Goal: Task Accomplishment & Management: Manage account settings

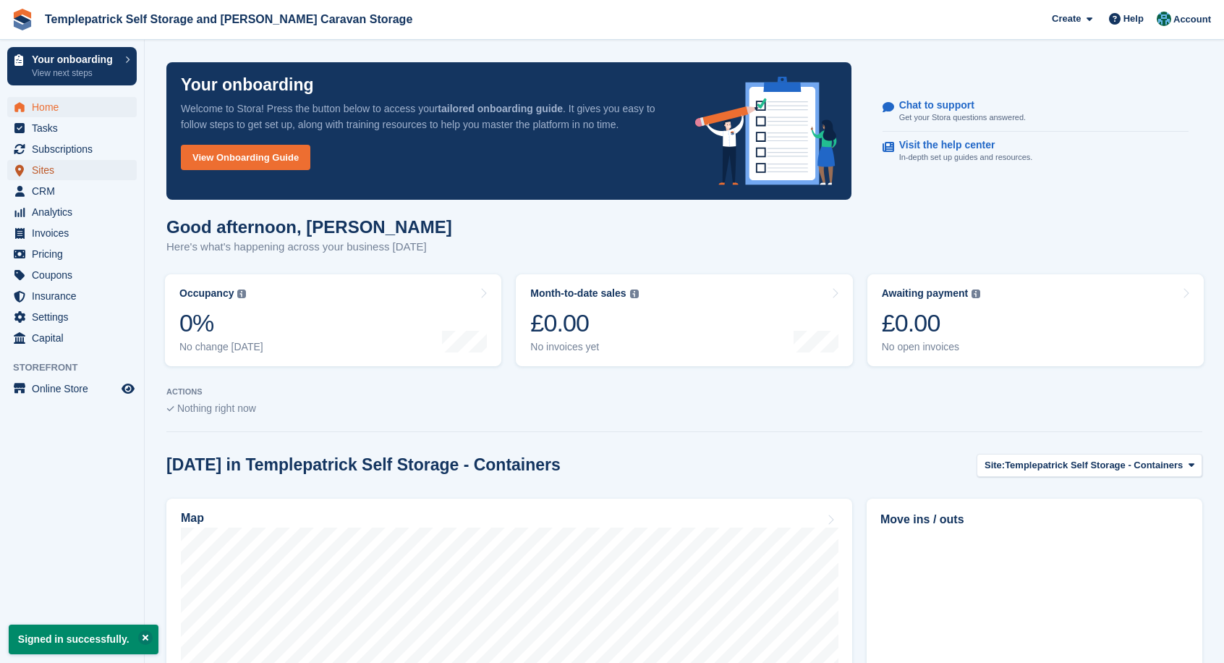
click at [41, 172] on span "Sites" at bounding box center [75, 170] width 87 height 20
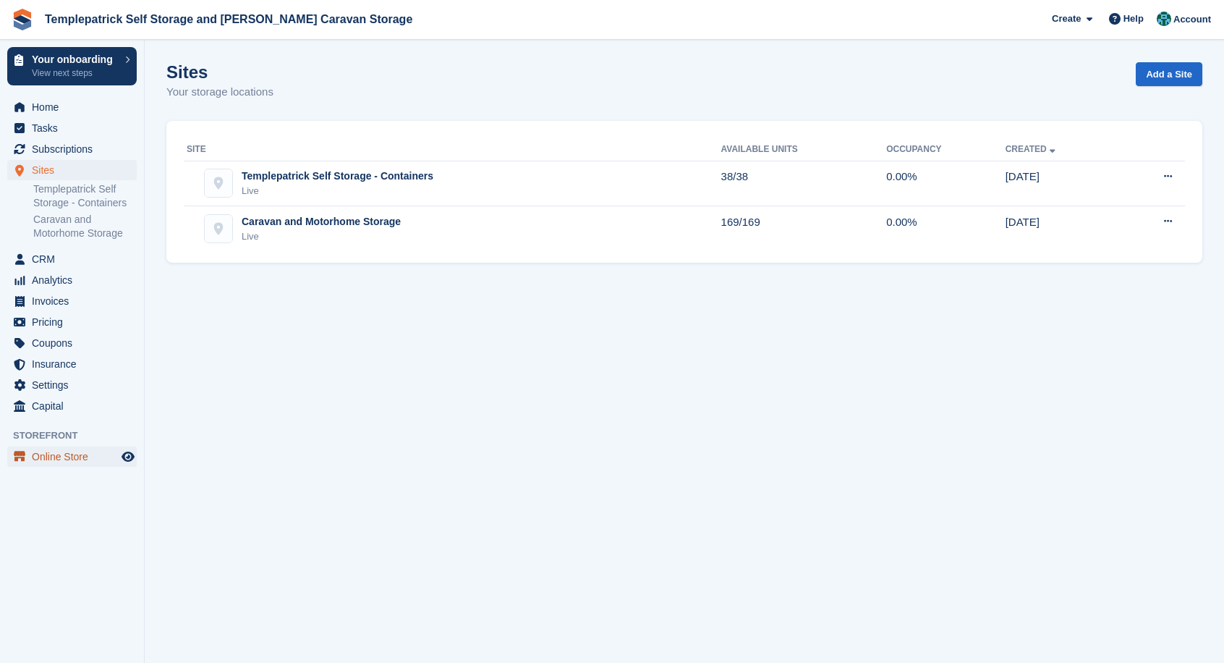
click at [44, 461] on span "Online Store" at bounding box center [75, 456] width 87 height 20
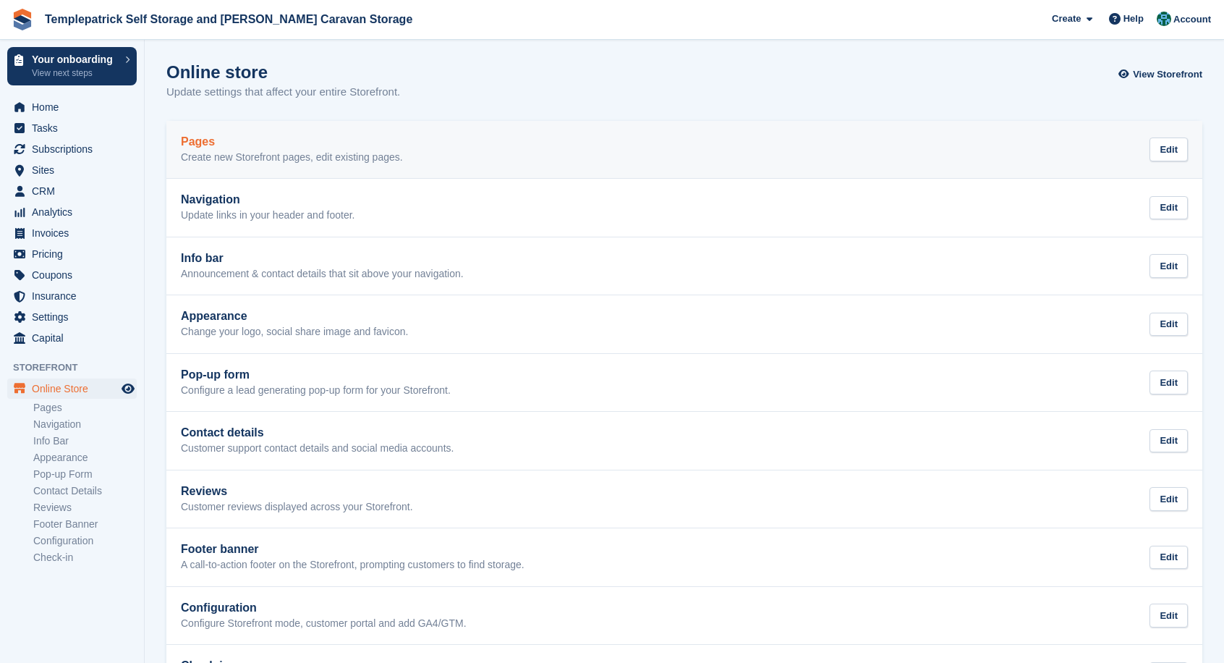
click at [321, 155] on p "Create new Storefront pages, edit existing pages." at bounding box center [292, 157] width 222 height 13
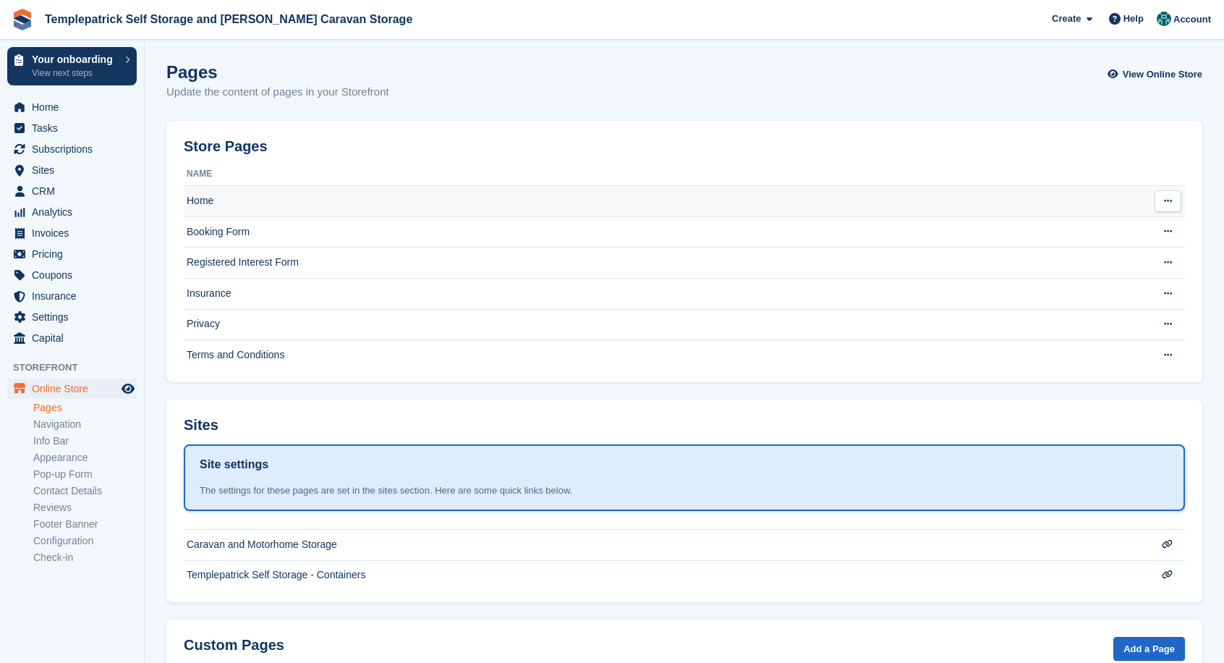
click at [215, 204] on td "Home" at bounding box center [659, 201] width 951 height 31
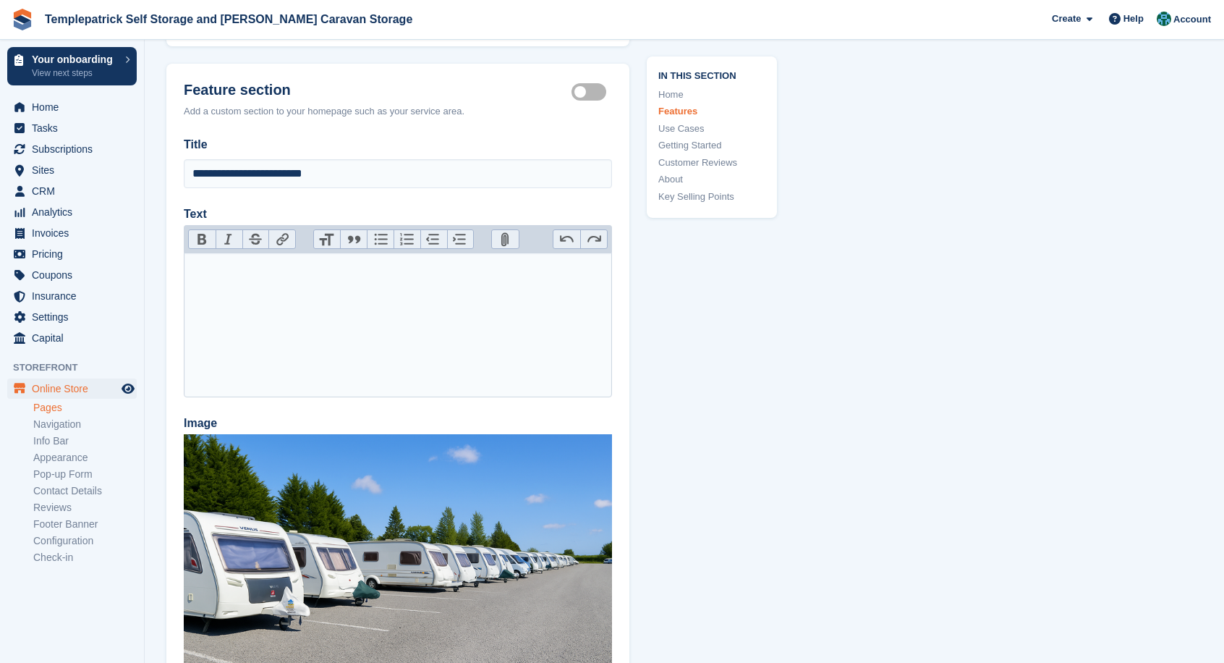
scroll to position [1374, 0]
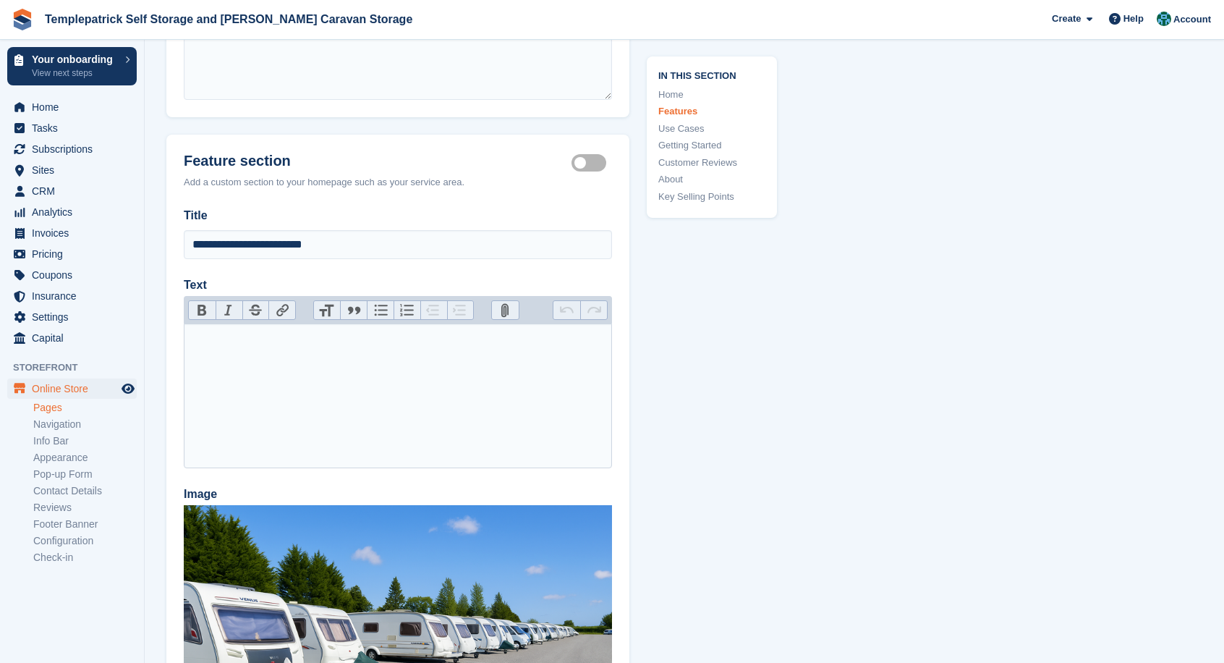
click at [200, 335] on trix-editor "Text" at bounding box center [398, 395] width 428 height 145
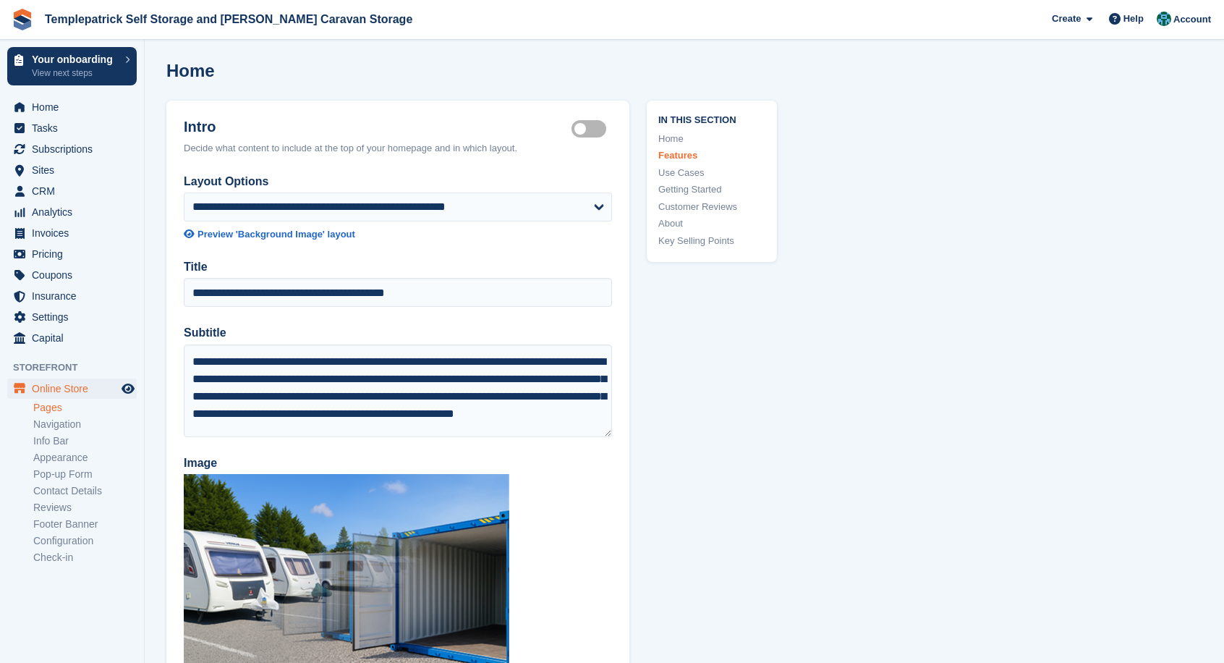
scroll to position [0, 0]
